Goal: Transaction & Acquisition: Purchase product/service

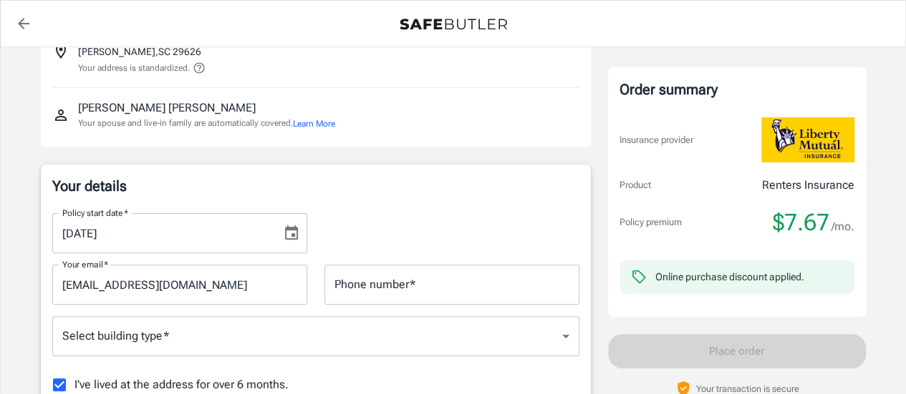
scroll to position [143, 0]
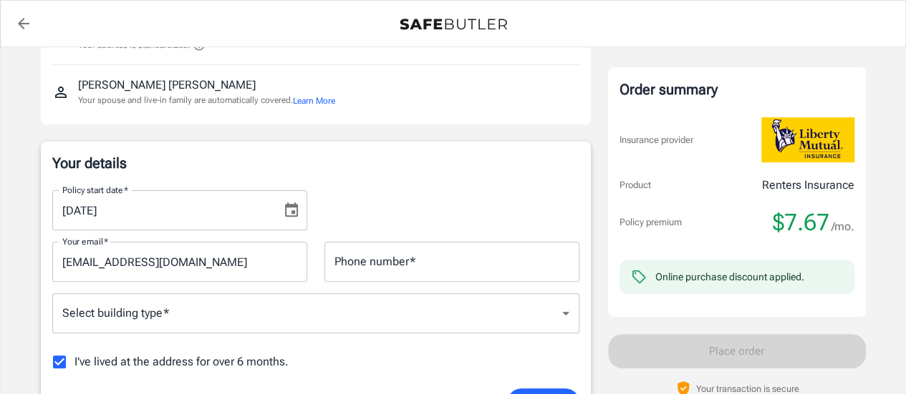
click at [391, 268] on input "Phone number   *" at bounding box center [451, 262] width 255 height 40
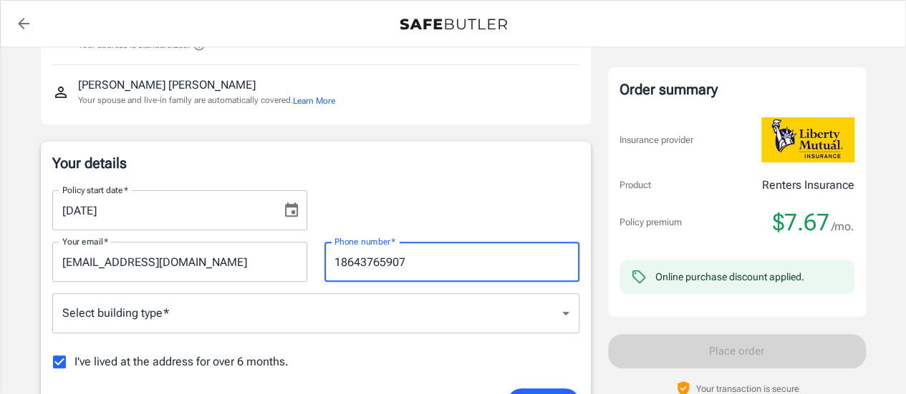
type input "18643765907"
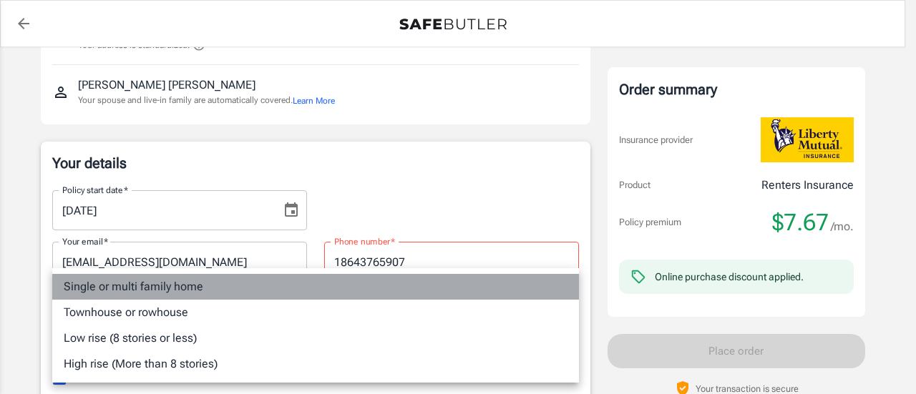
click at [145, 286] on li "Single or multi family home" at bounding box center [315, 287] width 527 height 26
type input "singlefamily"
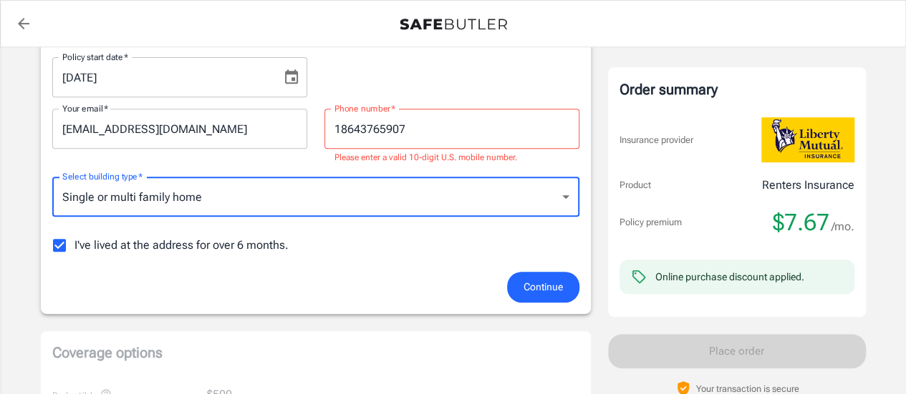
scroll to position [286, 0]
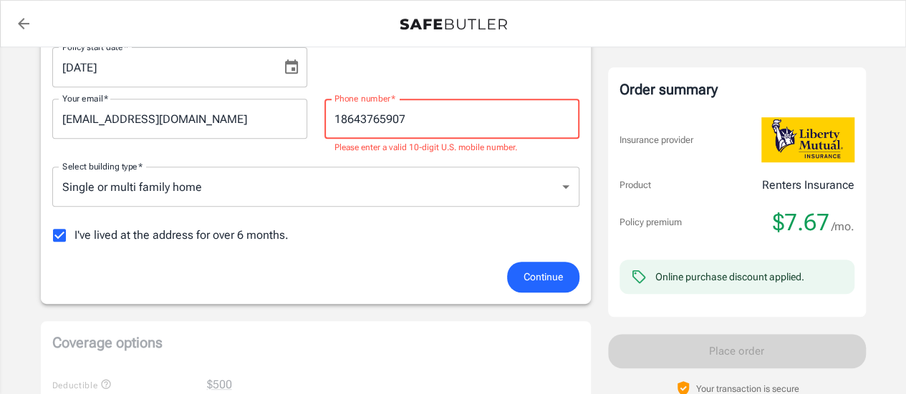
click at [344, 120] on input "18643765907" at bounding box center [451, 119] width 255 height 40
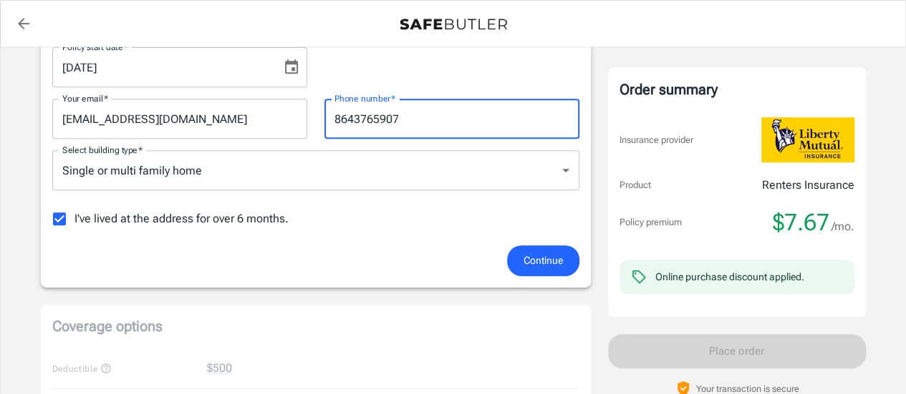
type input "8643765907"
click at [53, 215] on input "I've lived at the address for over 6 months." at bounding box center [59, 219] width 30 height 30
checkbox input "false"
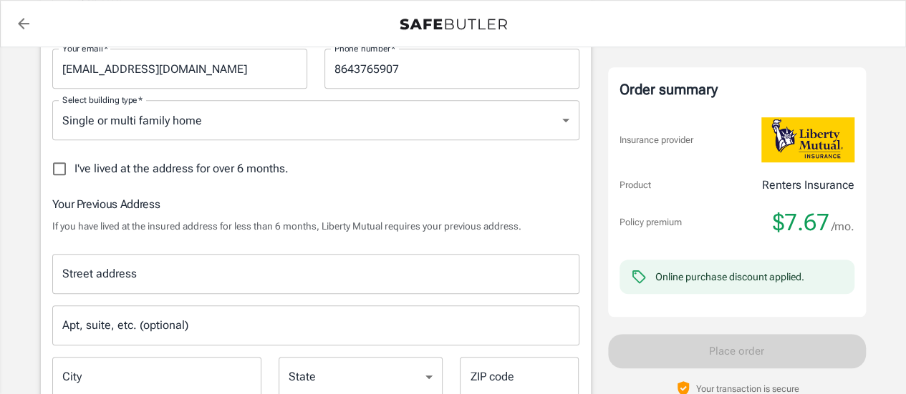
scroll to position [358, 0]
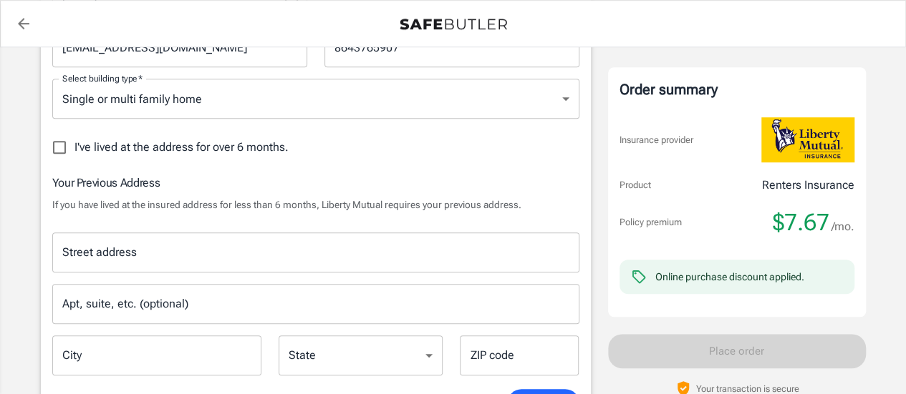
click at [157, 247] on input "Street address" at bounding box center [316, 252] width 514 height 27
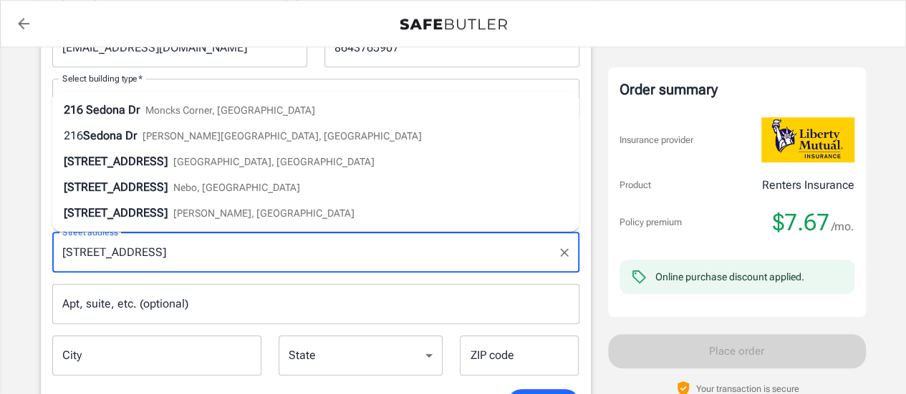
click at [150, 222] on li "216 Sedona Dr Anderson, SC" at bounding box center [315, 213] width 527 height 26
type input "216 Sedona Dr"
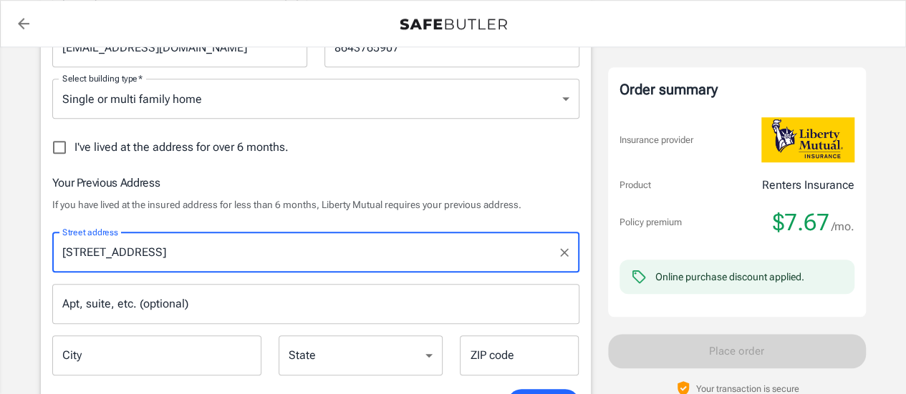
type input "Anderson"
select select "SC"
type input "29626"
type input "216 Sedona Dr"
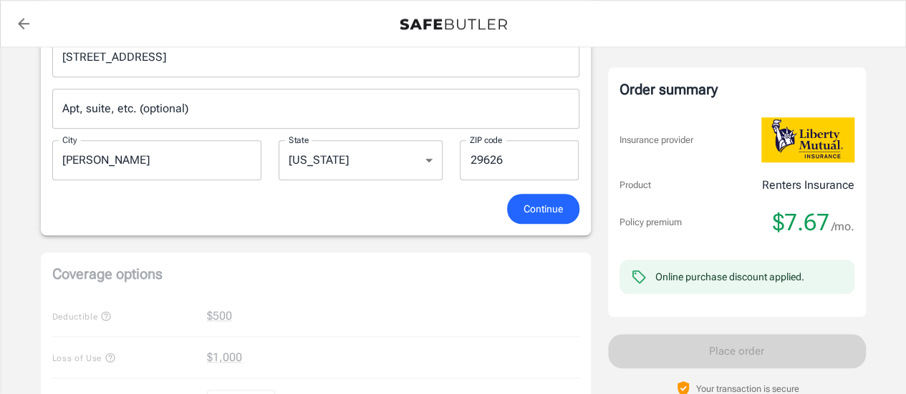
scroll to position [573, 0]
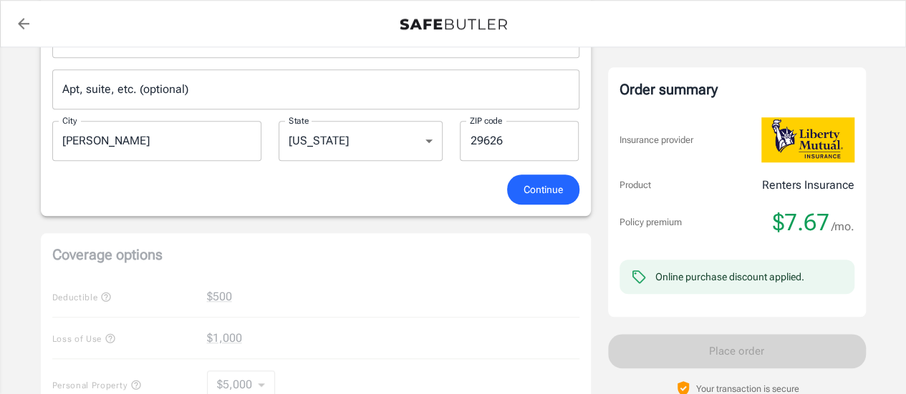
click at [541, 199] on button "Continue" at bounding box center [543, 190] width 72 height 31
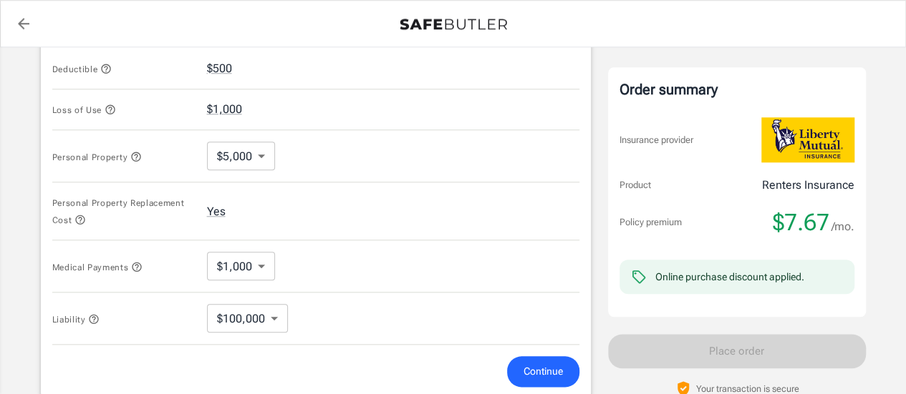
scroll to position [641, 0]
click at [265, 160] on body "Policy premium $ 7.67 /mo Liberty Mutual Renters Insurance 309 SEDONA DR ANDERS…" at bounding box center [453, 62] width 906 height 1407
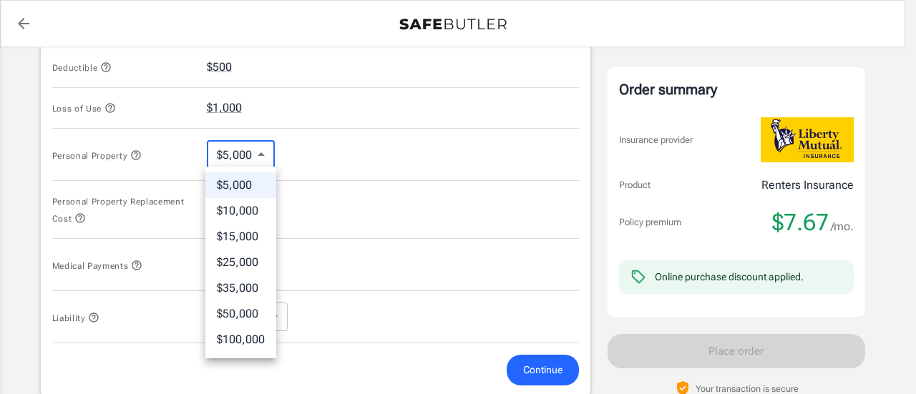
click at [265, 160] on div at bounding box center [458, 197] width 916 height 394
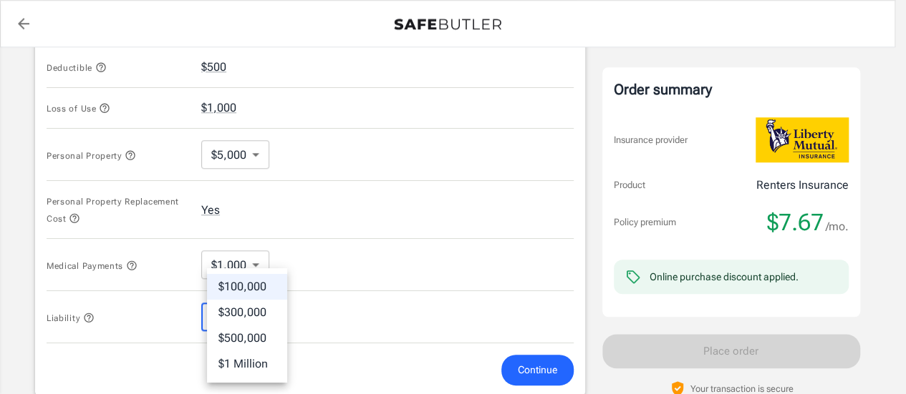
click at [276, 316] on body "Policy premium $ 7.67 /mo Liberty Mutual Renters Insurance 309 SEDONA DR ANDERS…" at bounding box center [453, 62] width 906 height 1407
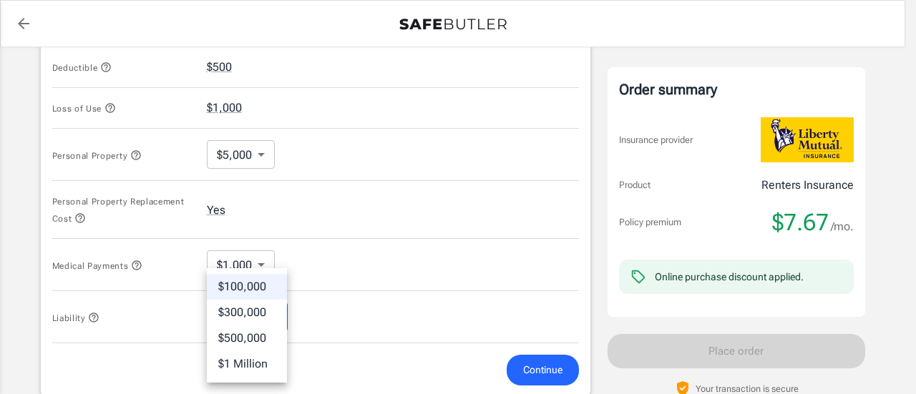
click at [276, 316] on li "$300,000" at bounding box center [247, 313] width 80 height 26
type input "300000"
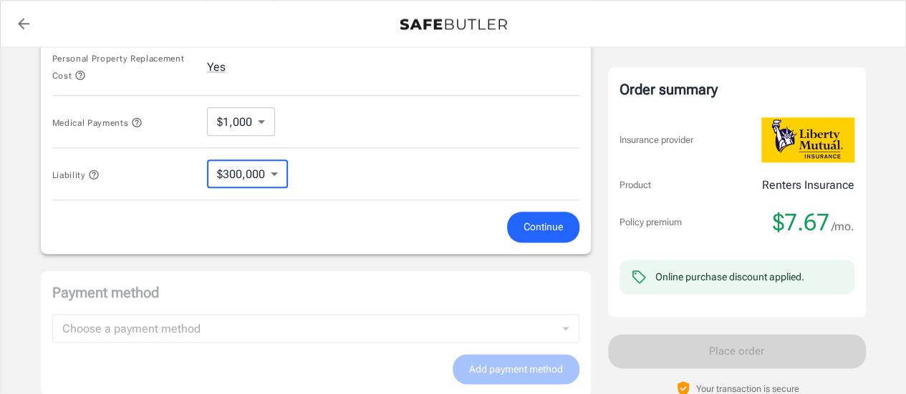
scroll to position [856, 0]
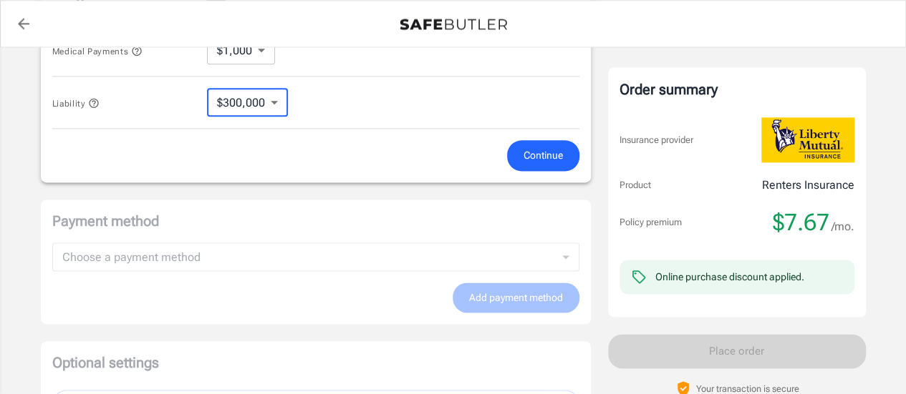
click at [567, 161] on button "Continue" at bounding box center [543, 155] width 72 height 31
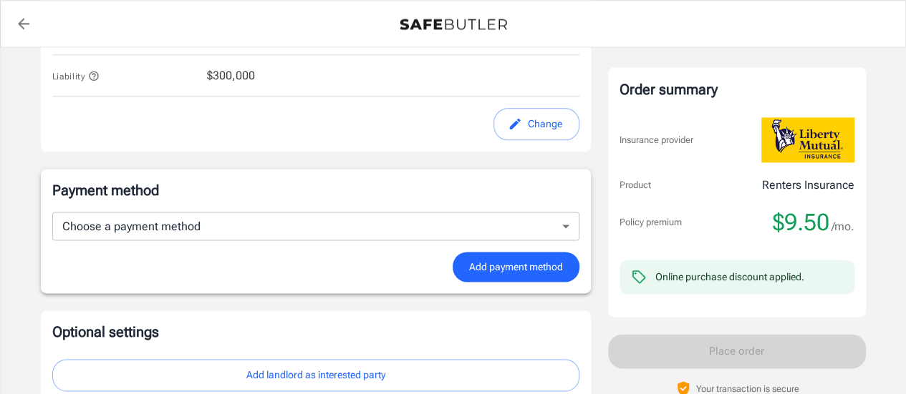
scroll to position [886, 0]
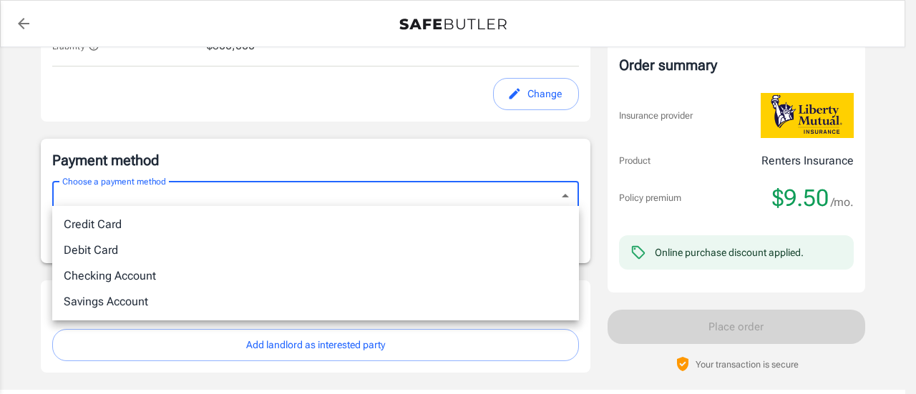
click at [119, 244] on li "Debit Card" at bounding box center [315, 251] width 527 height 26
type input "debit"
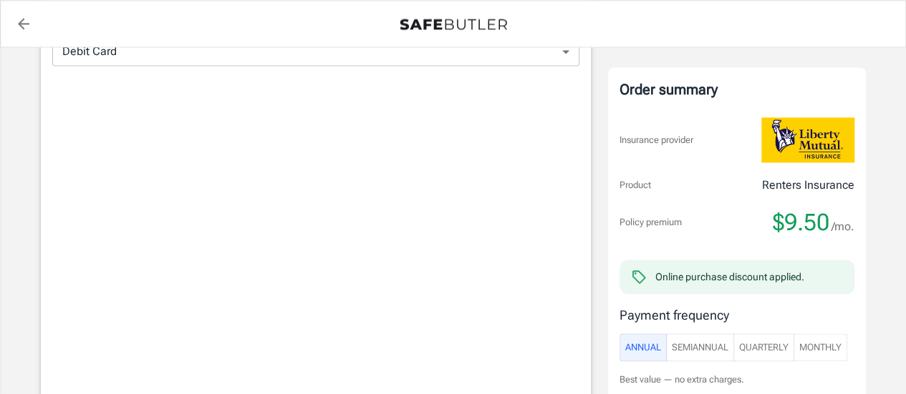
scroll to position [1173, 0]
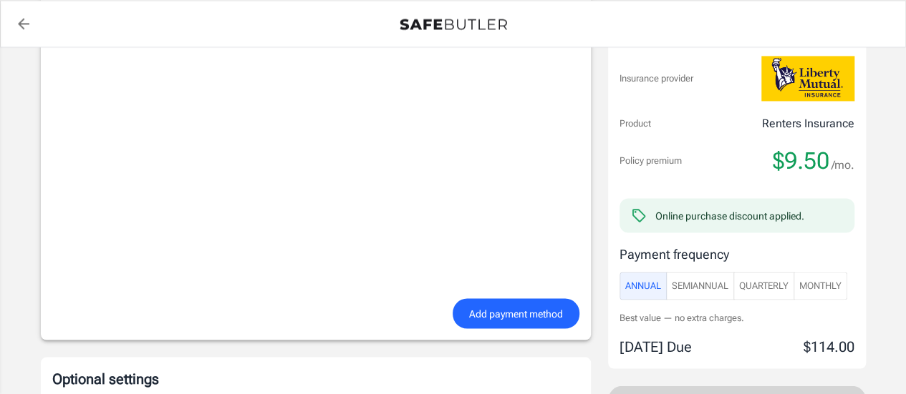
click at [303, 289] on iframe at bounding box center [315, 115] width 527 height 358
click at [494, 305] on span "Add payment method" at bounding box center [516, 314] width 94 height 18
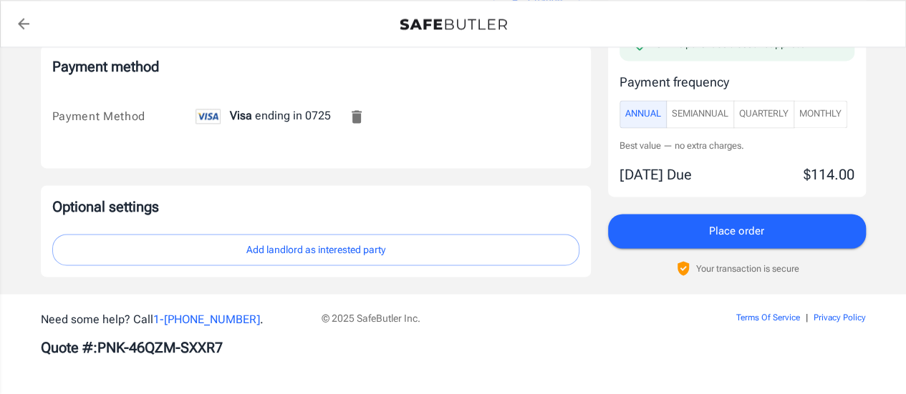
scroll to position [976, 0]
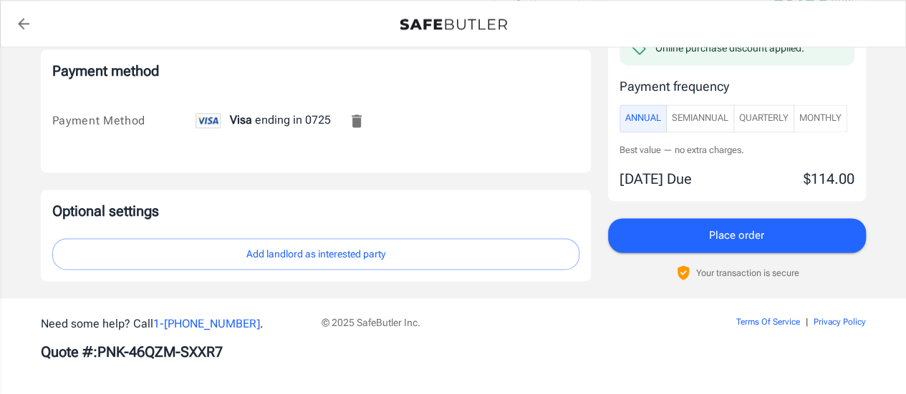
drag, startPoint x: 660, startPoint y: 229, endPoint x: 649, endPoint y: 241, distance: 16.2
click at [660, 229] on button "Place order" at bounding box center [737, 235] width 258 height 34
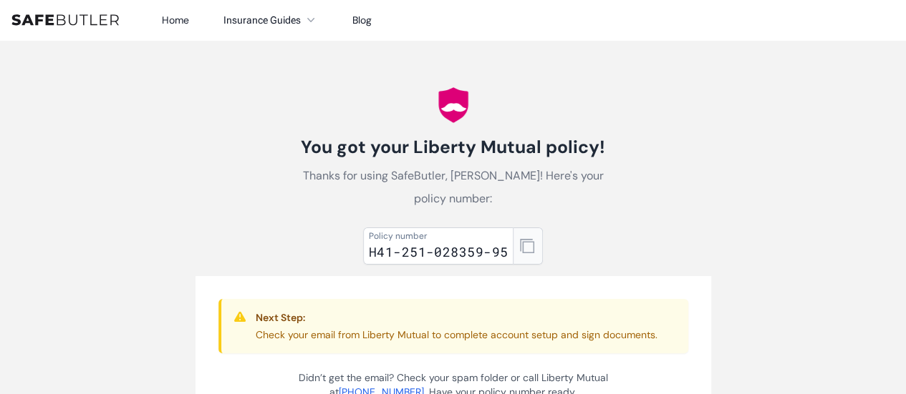
click at [532, 246] on icon "button" at bounding box center [527, 246] width 14 height 14
